Goal: Find specific page/section: Find specific page/section

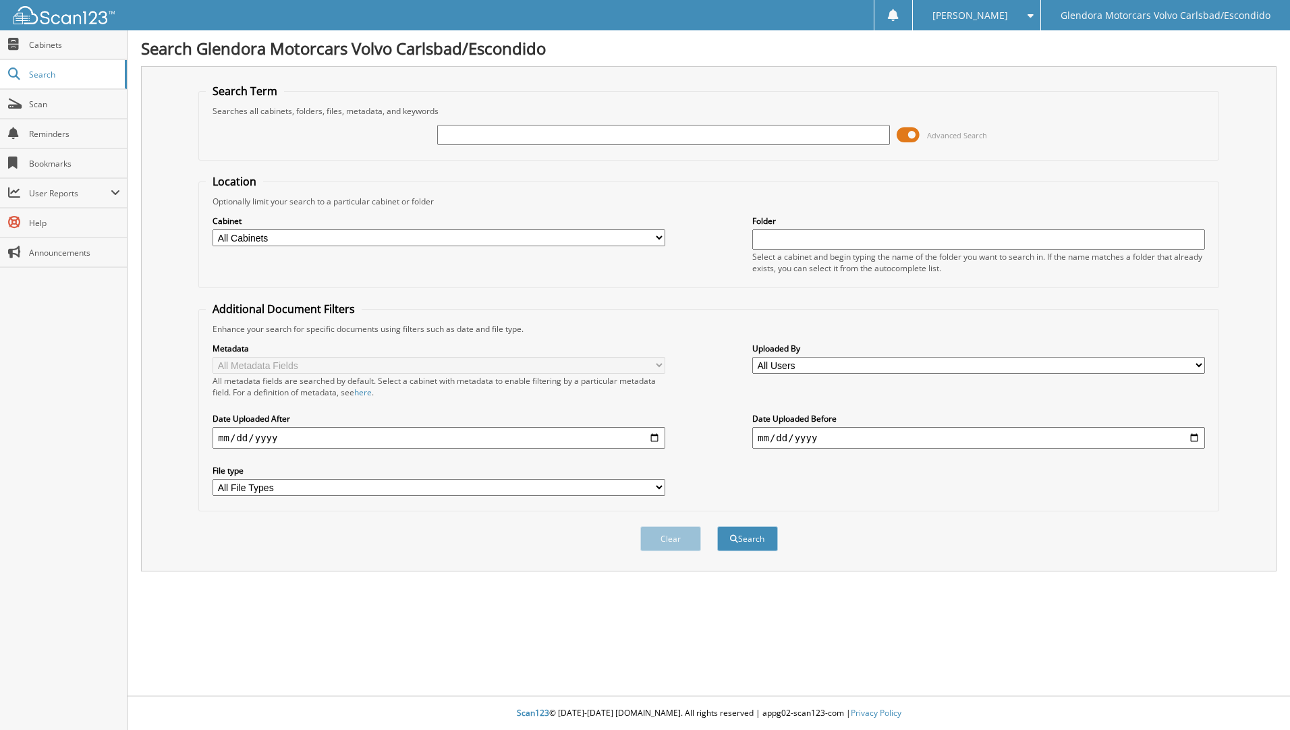
click at [568, 130] on input "text" at bounding box center [663, 135] width 453 height 20
type input "25015"
click at [717, 526] on button "Search" at bounding box center [747, 538] width 61 height 25
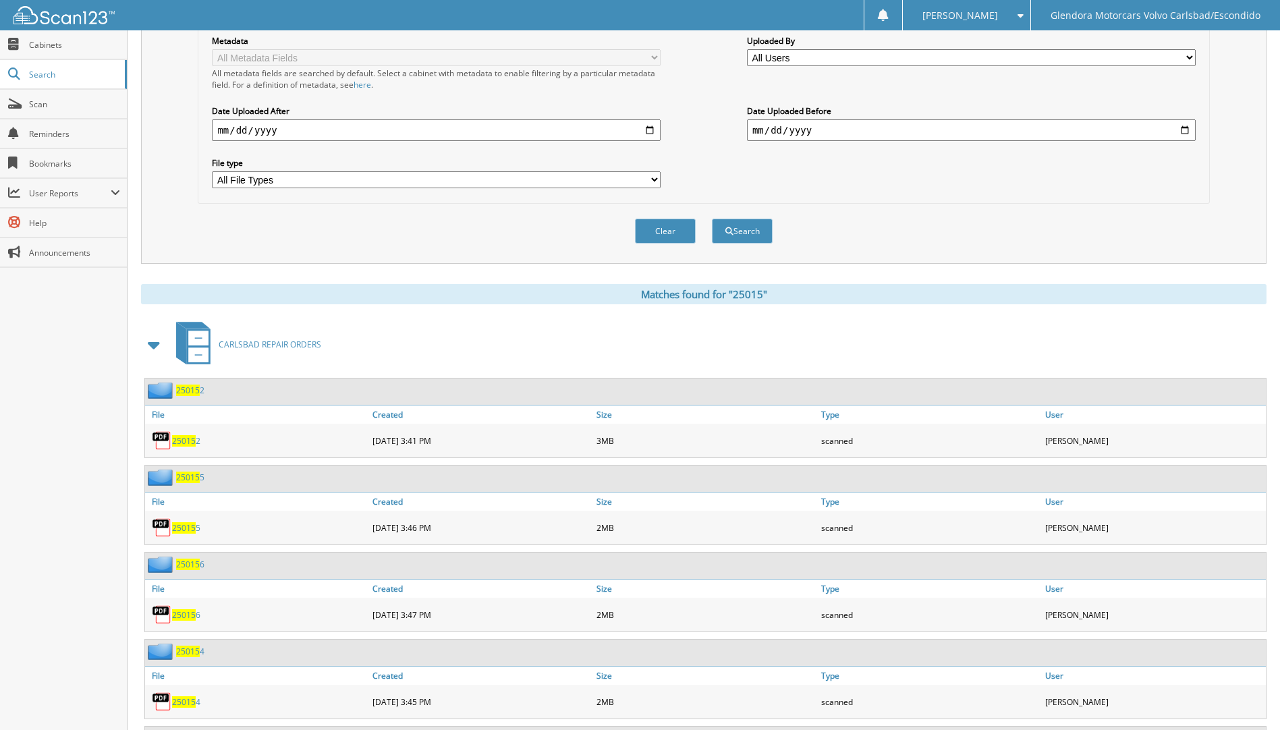
scroll to position [270, 0]
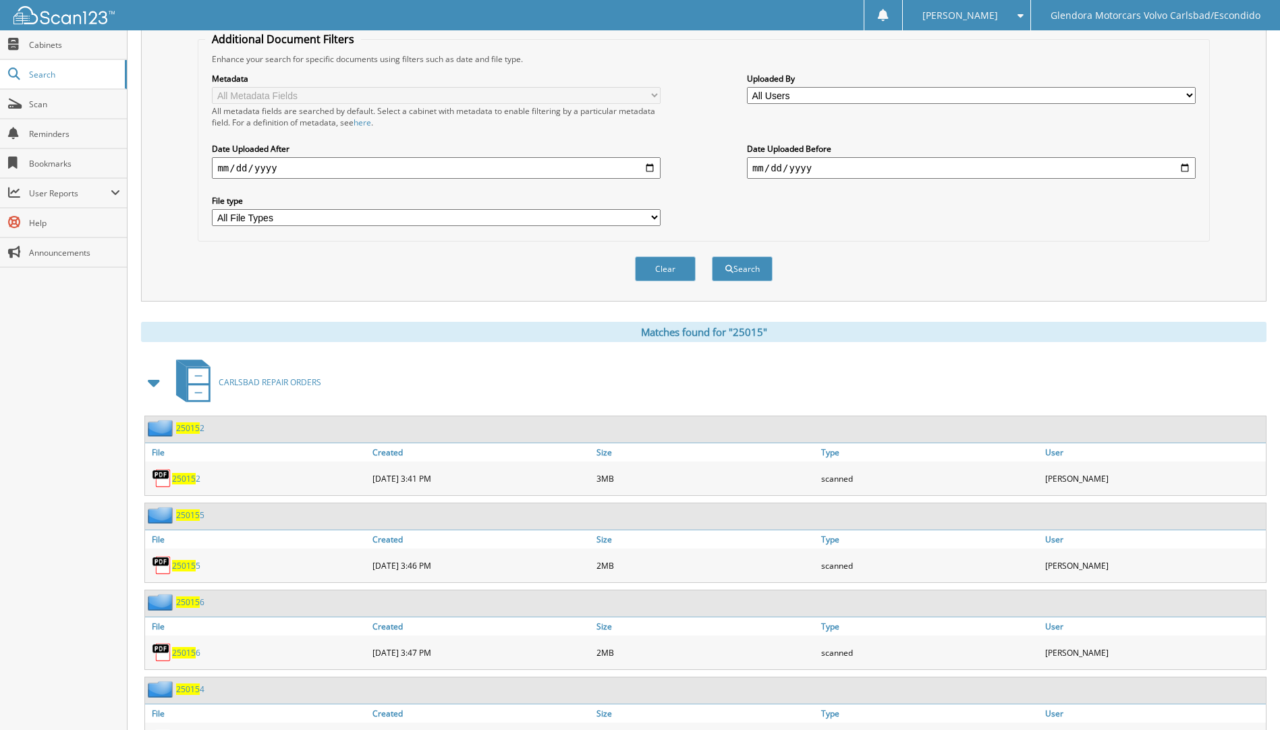
click at [150, 390] on span at bounding box center [154, 382] width 19 height 24
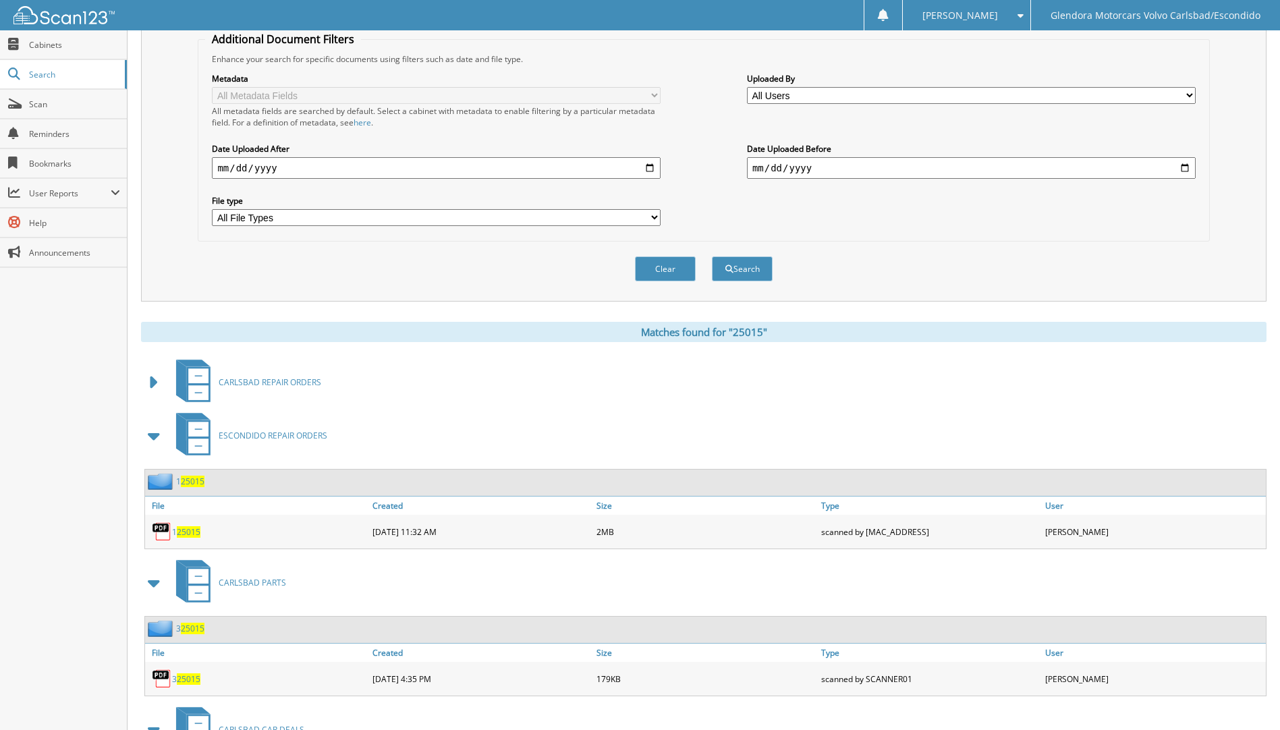
click at [155, 437] on span at bounding box center [154, 436] width 19 height 24
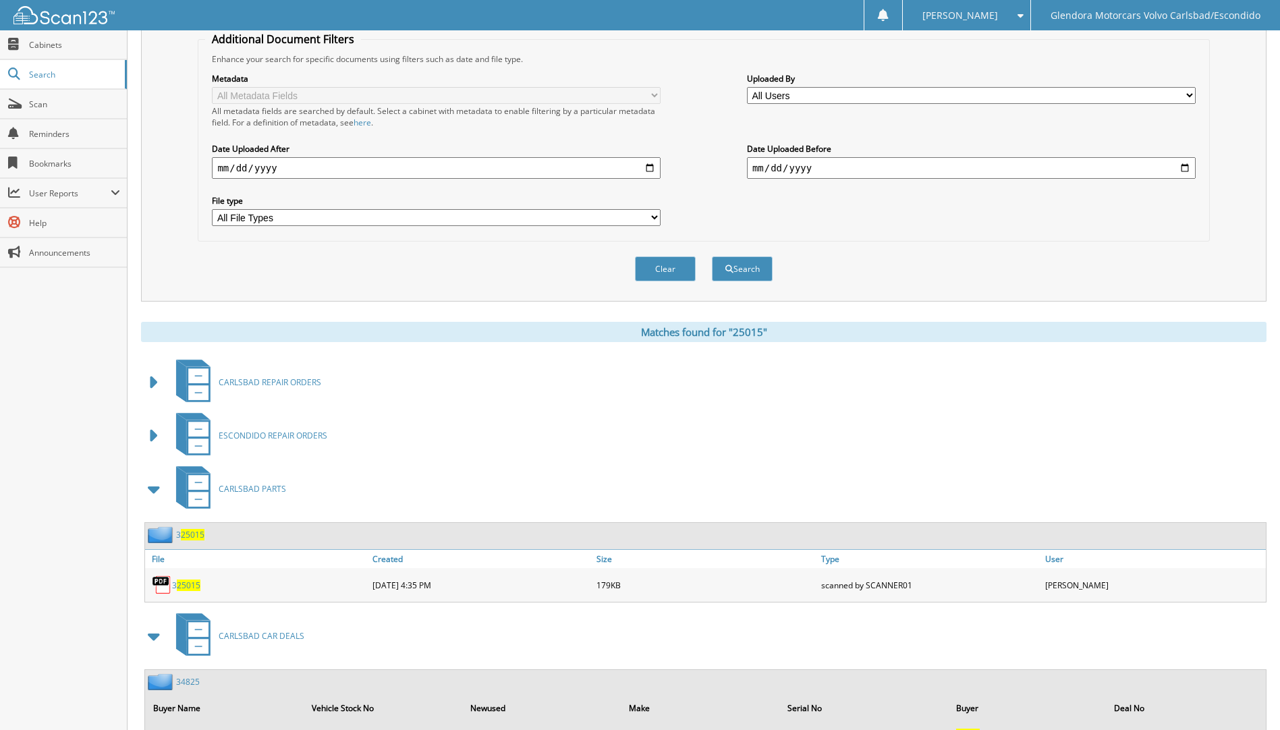
click at [152, 495] on span at bounding box center [154, 489] width 19 height 24
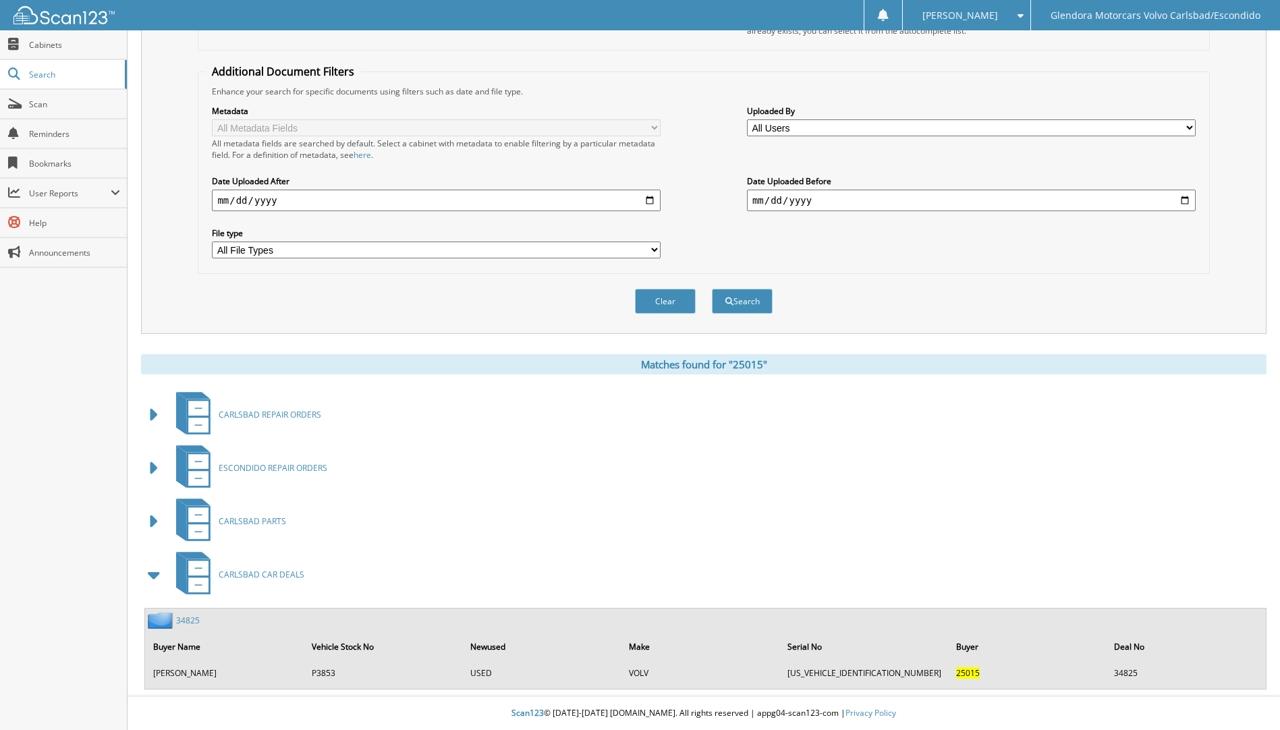
click at [192, 619] on link "34825" at bounding box center [188, 620] width 24 height 11
